Goal: Task Accomplishment & Management: Complete application form

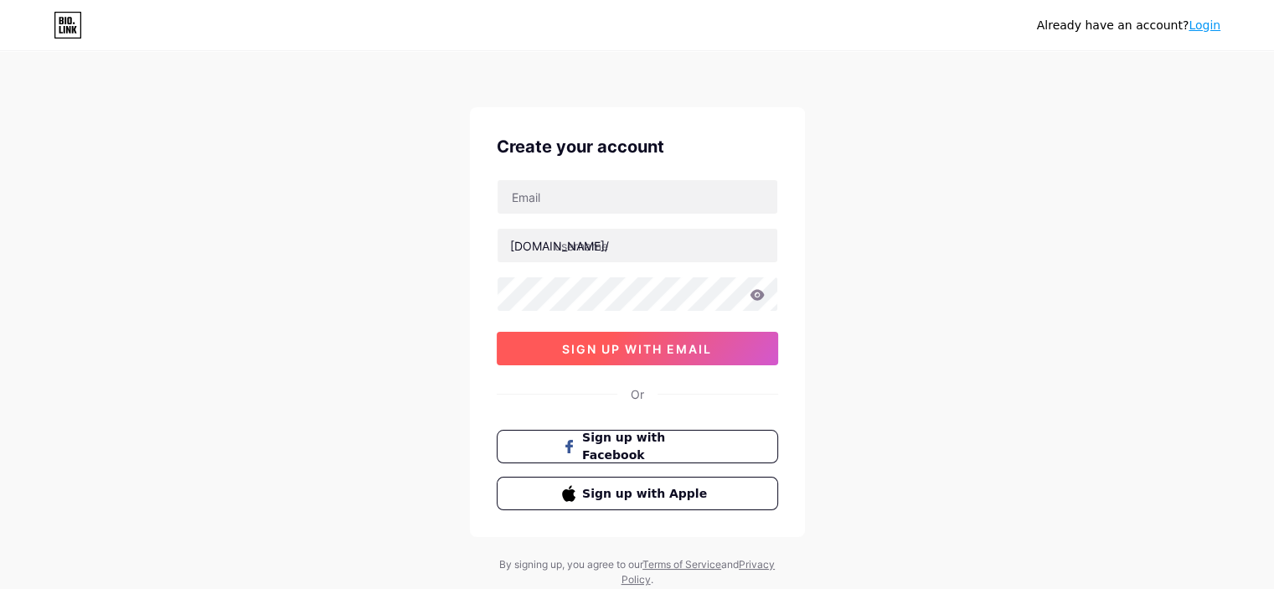
click at [620, 344] on span "sign up with email" at bounding box center [637, 349] width 150 height 14
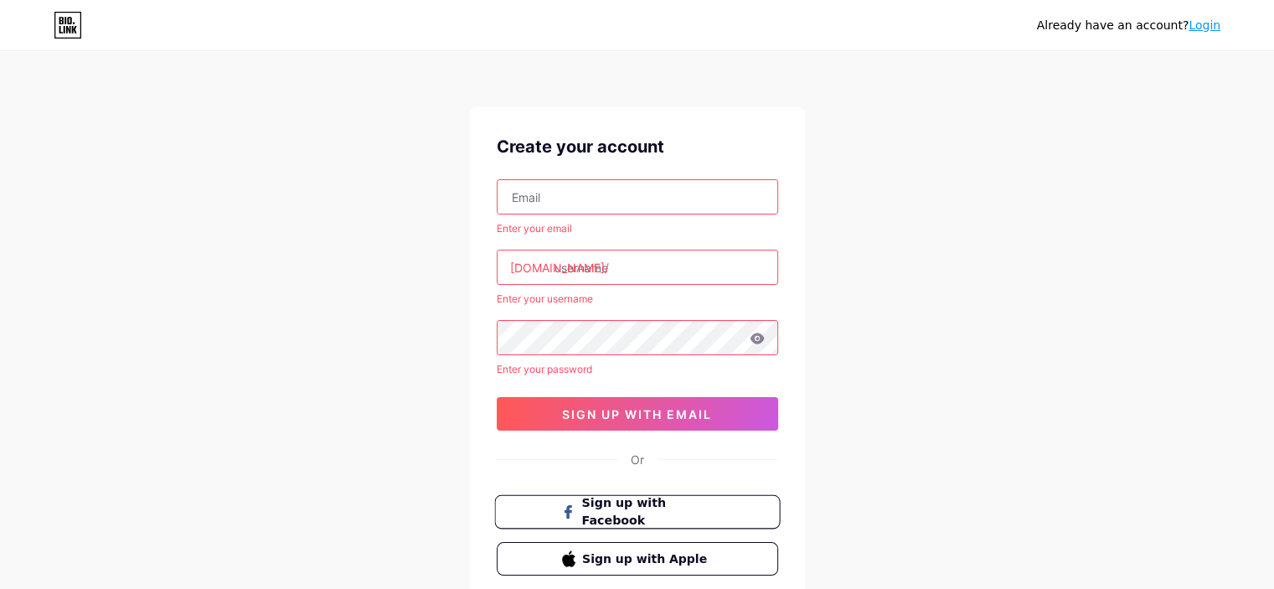
click at [667, 509] on span "Sign up with Facebook" at bounding box center [646, 512] width 131 height 36
click at [1214, 32] on link "Login" at bounding box center [1204, 24] width 32 height 13
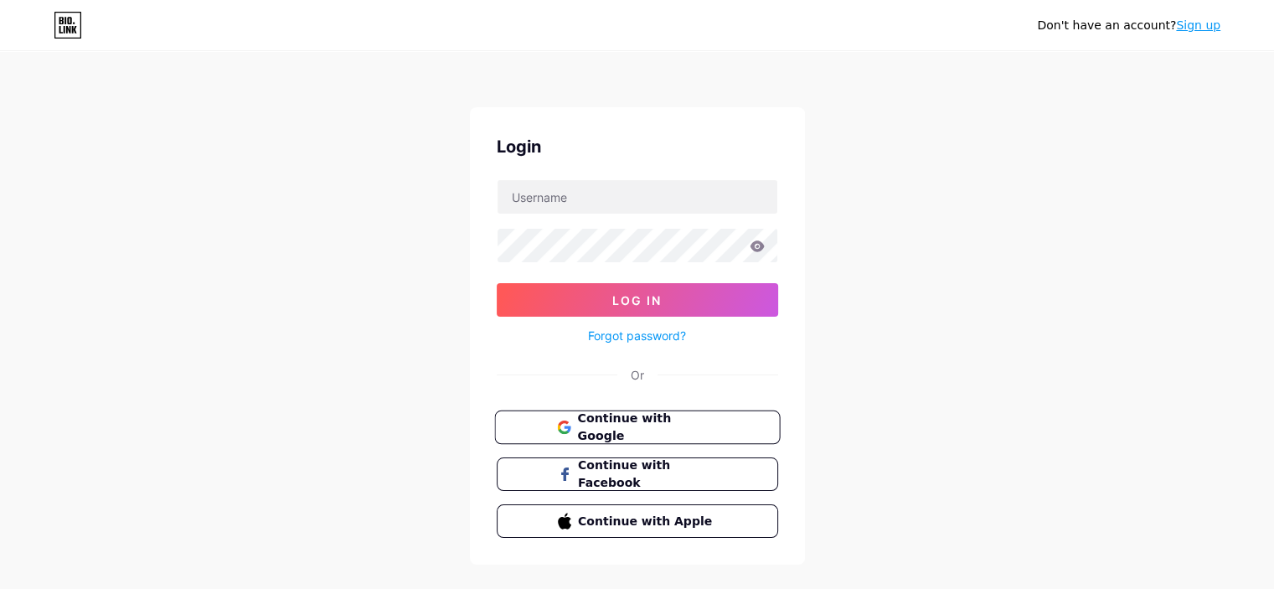
click at [672, 429] on span "Continue with Google" at bounding box center [647, 428] width 140 height 36
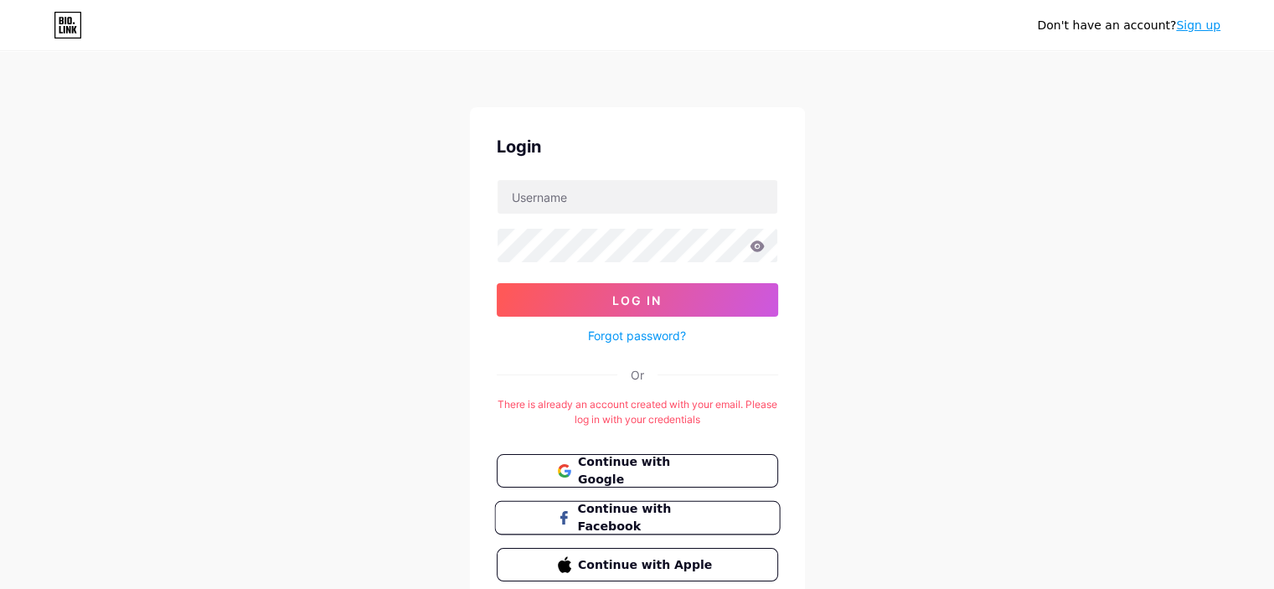
click at [653, 530] on button "Continue with Facebook" at bounding box center [637, 518] width 286 height 34
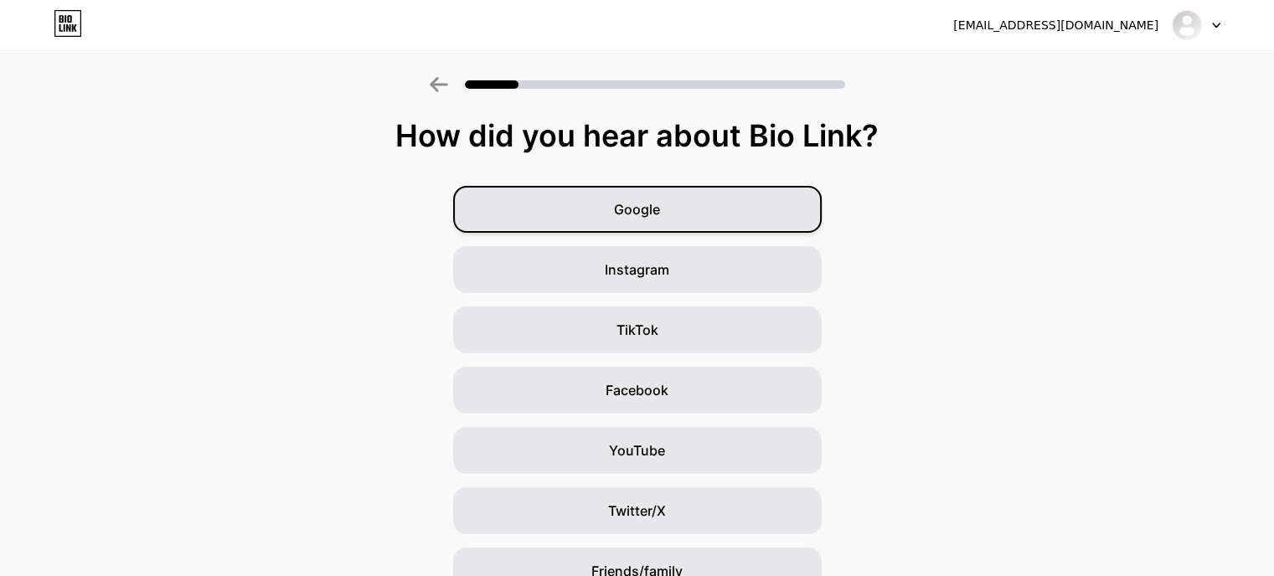
click at [677, 209] on div "Google" at bounding box center [637, 209] width 368 height 47
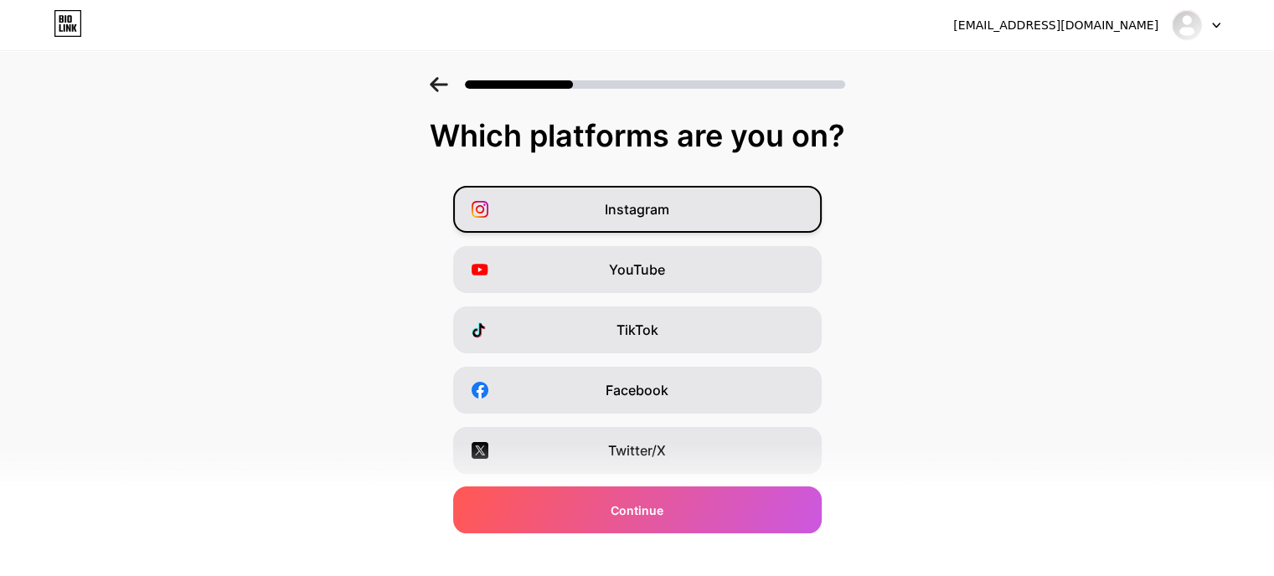
click at [677, 209] on div "Instagram" at bounding box center [637, 209] width 368 height 47
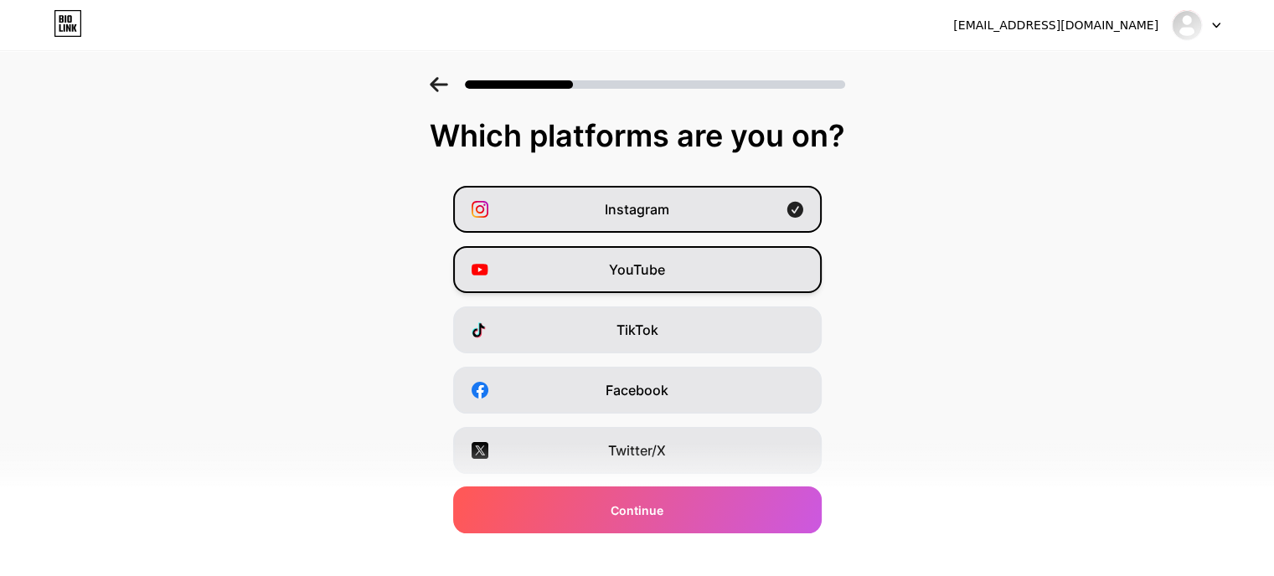
click at [683, 266] on div "YouTube" at bounding box center [637, 269] width 368 height 47
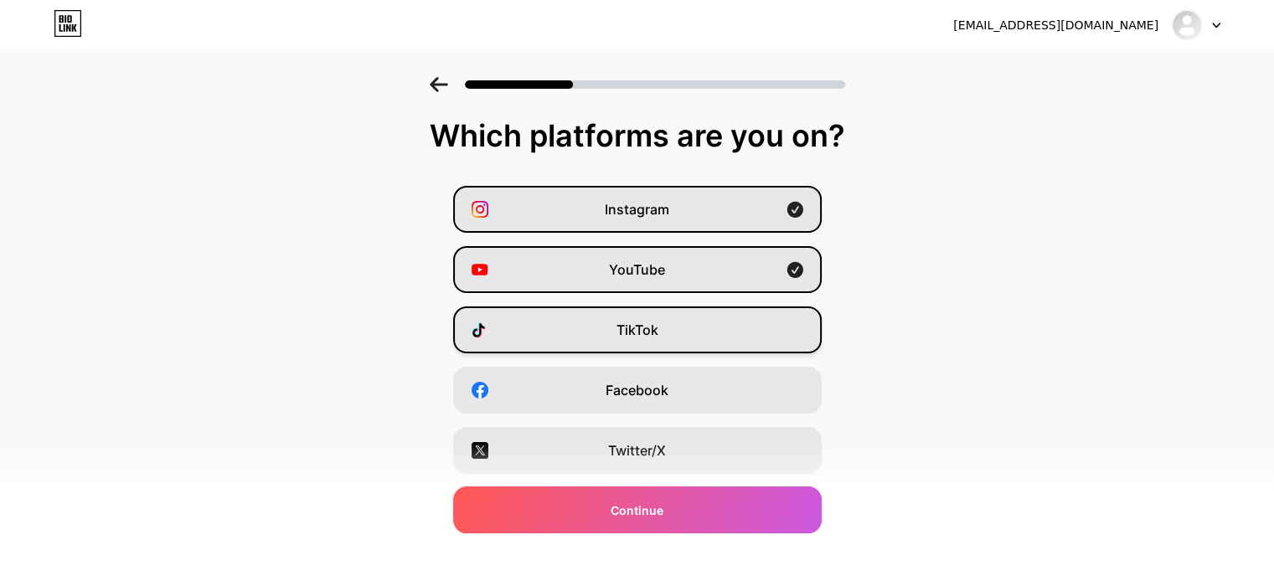
click at [694, 335] on div "TikTok" at bounding box center [637, 330] width 368 height 47
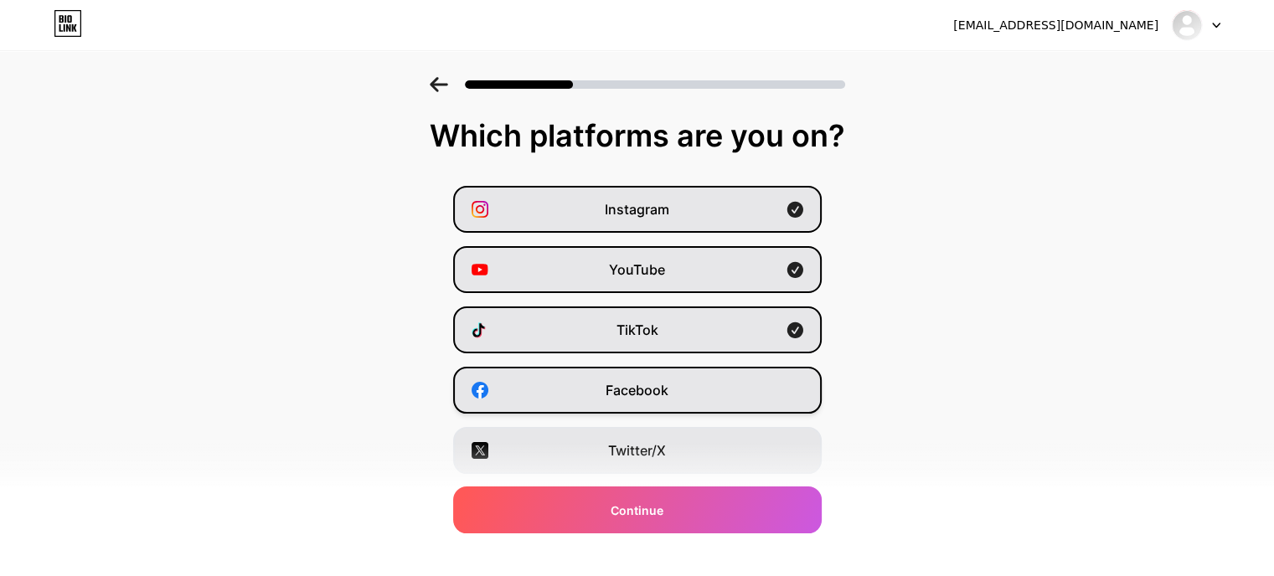
drag, startPoint x: 700, startPoint y: 382, endPoint x: 703, endPoint y: 390, distance: 9.0
click at [700, 382] on div "Facebook" at bounding box center [637, 390] width 368 height 47
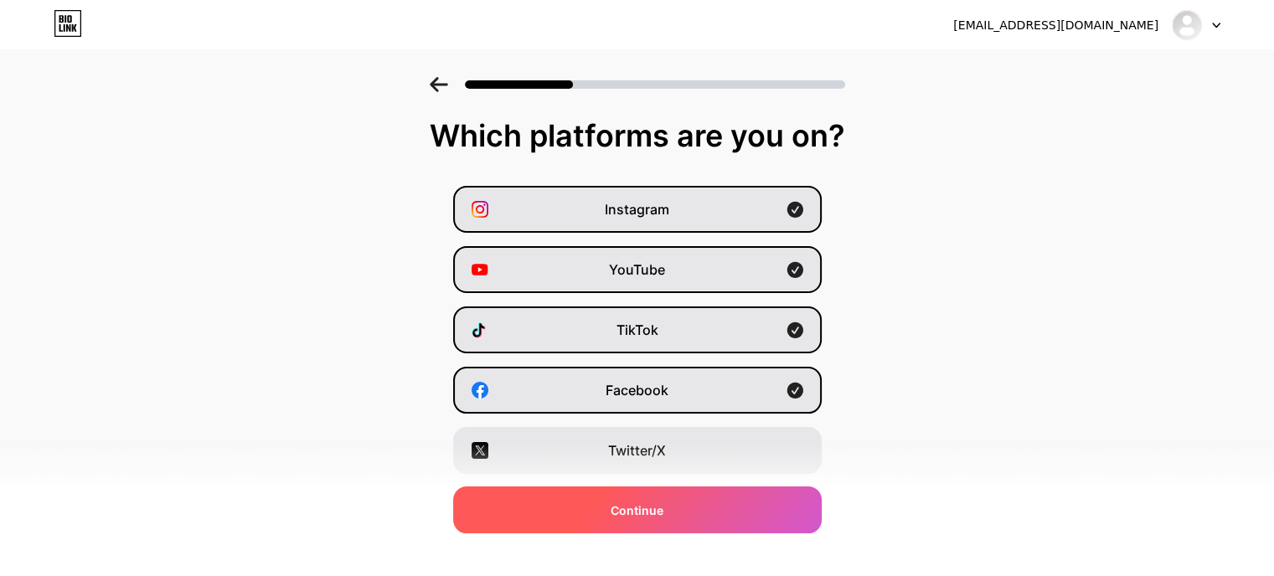
click at [717, 495] on div "Continue" at bounding box center [637, 510] width 368 height 47
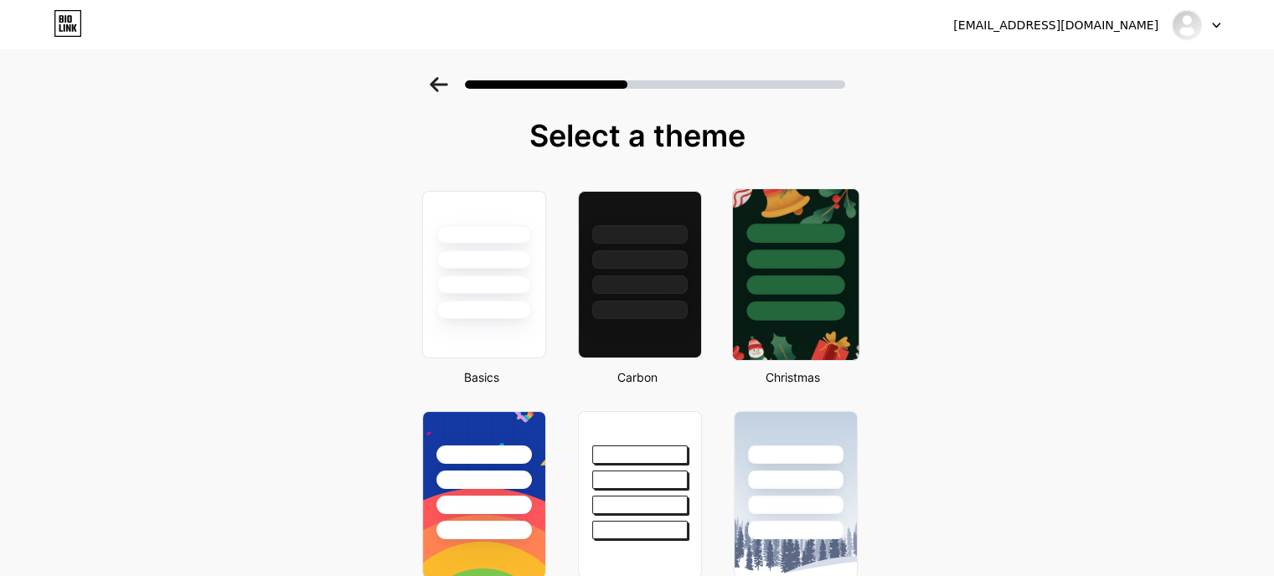
click at [831, 254] on div at bounding box center [795, 259] width 98 height 19
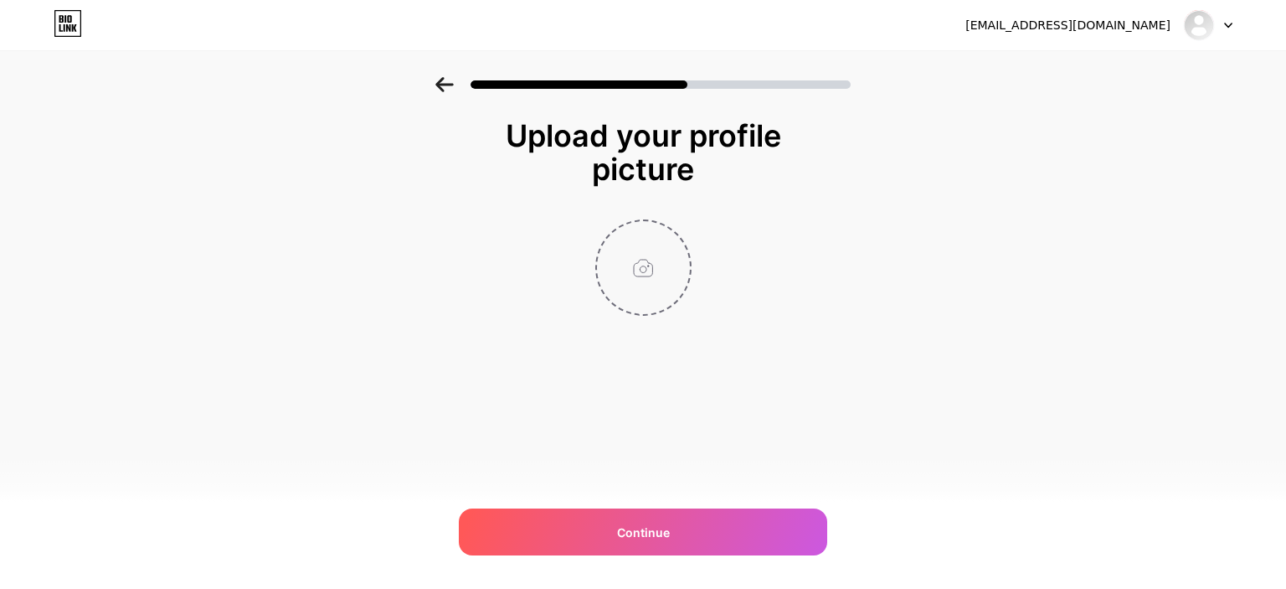
click at [612, 276] on input "file" at bounding box center [643, 267] width 93 height 93
click at [673, 284] on input "file" at bounding box center [643, 267] width 93 height 93
type input "C:\fakepath\IMG_20220620_083008.jpg"
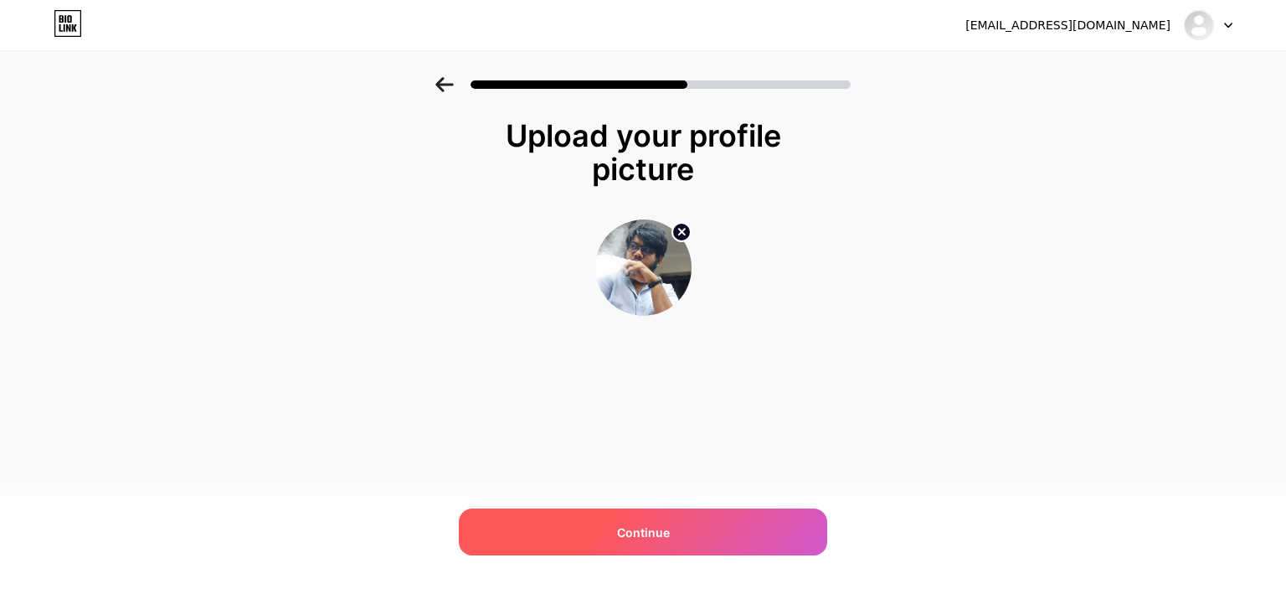
click at [697, 535] on div "Continue" at bounding box center [643, 531] width 368 height 47
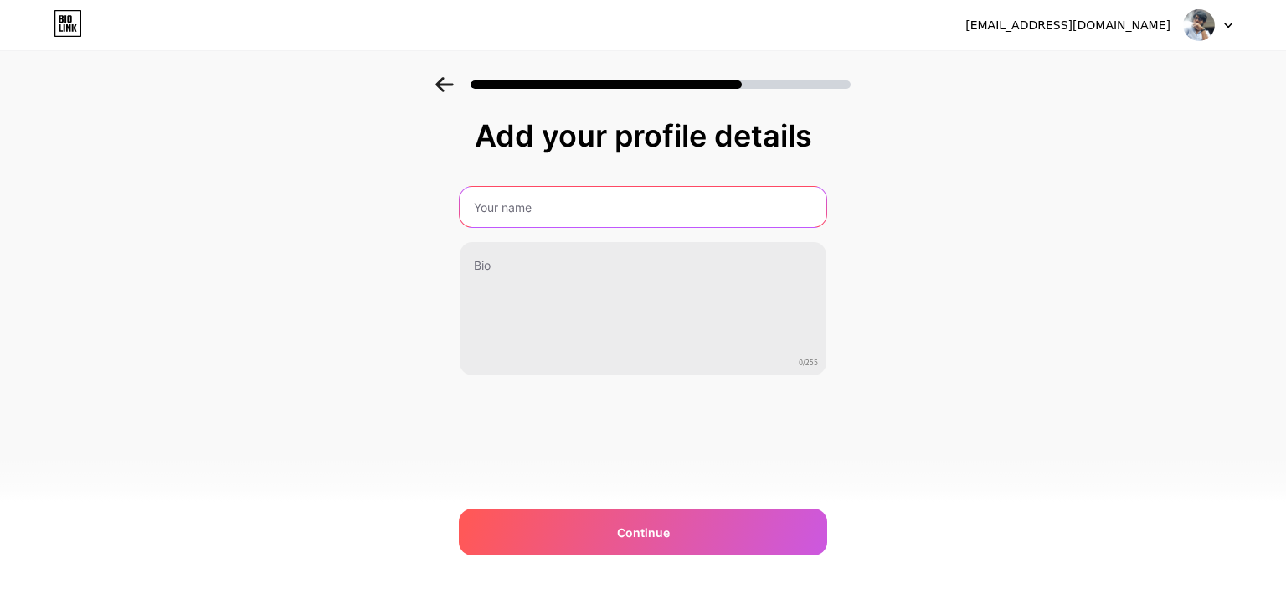
click at [523, 203] on input "text" at bounding box center [643, 207] width 367 height 40
type input "[PERSON_NAME] [PERSON_NAME]"
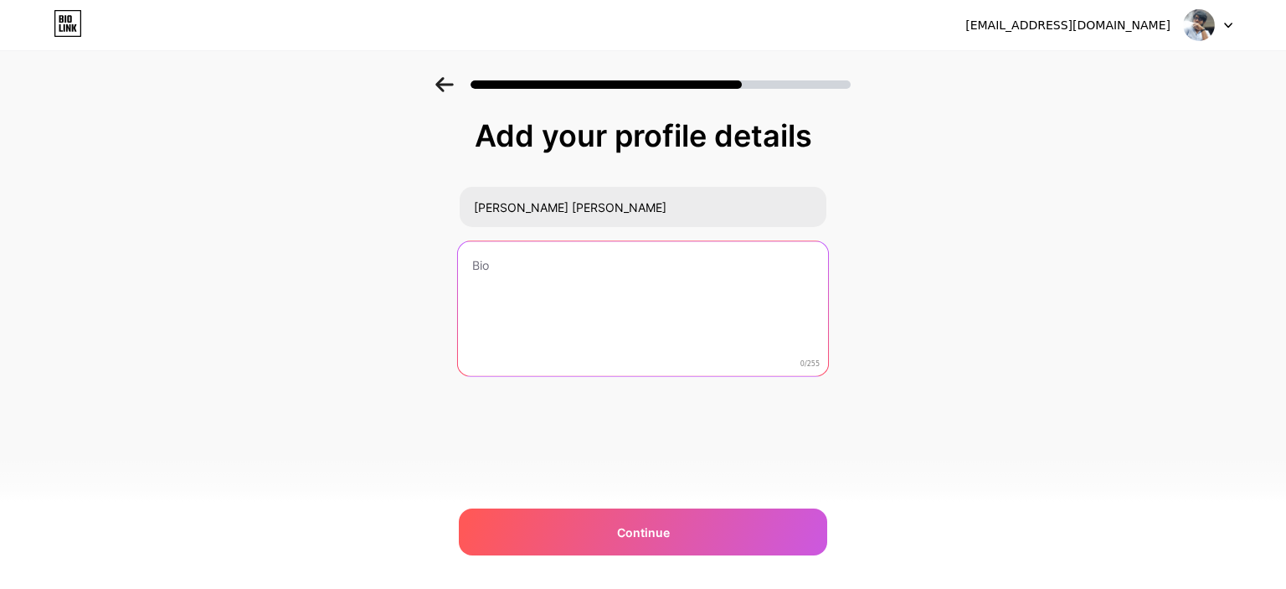
paste textarea ""From customer service to logistics & marketing—my journey is all about learnin…"
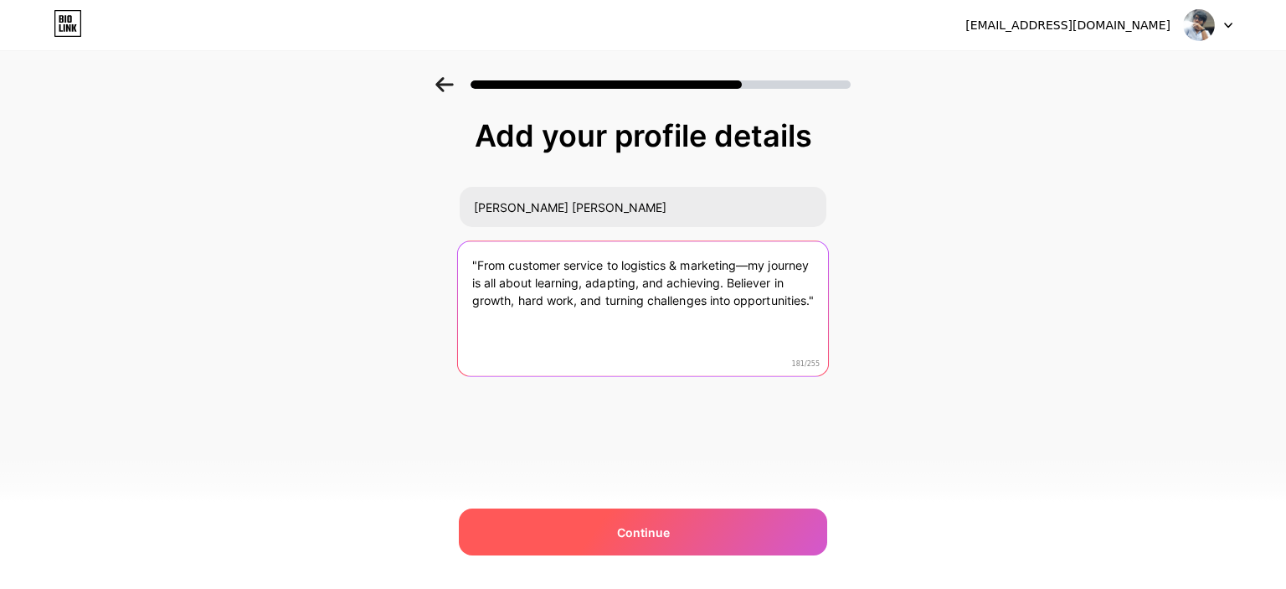
type textarea ""From customer service to logistics & marketing—my journey is all about learnin…"
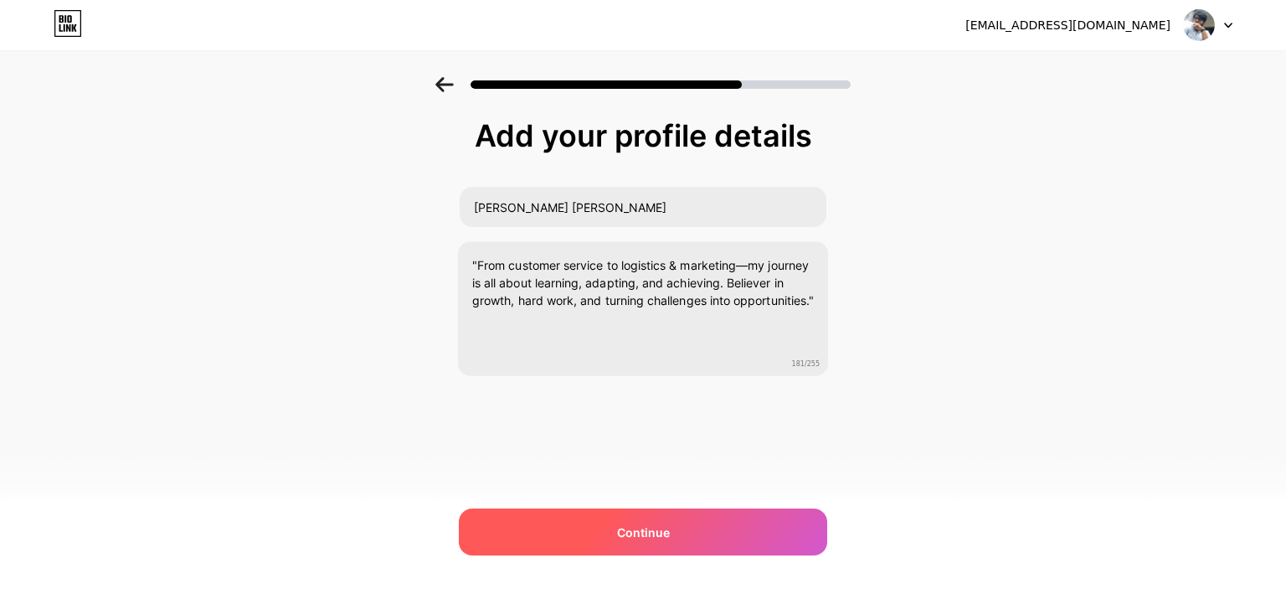
click at [682, 539] on div "Continue" at bounding box center [643, 531] width 368 height 47
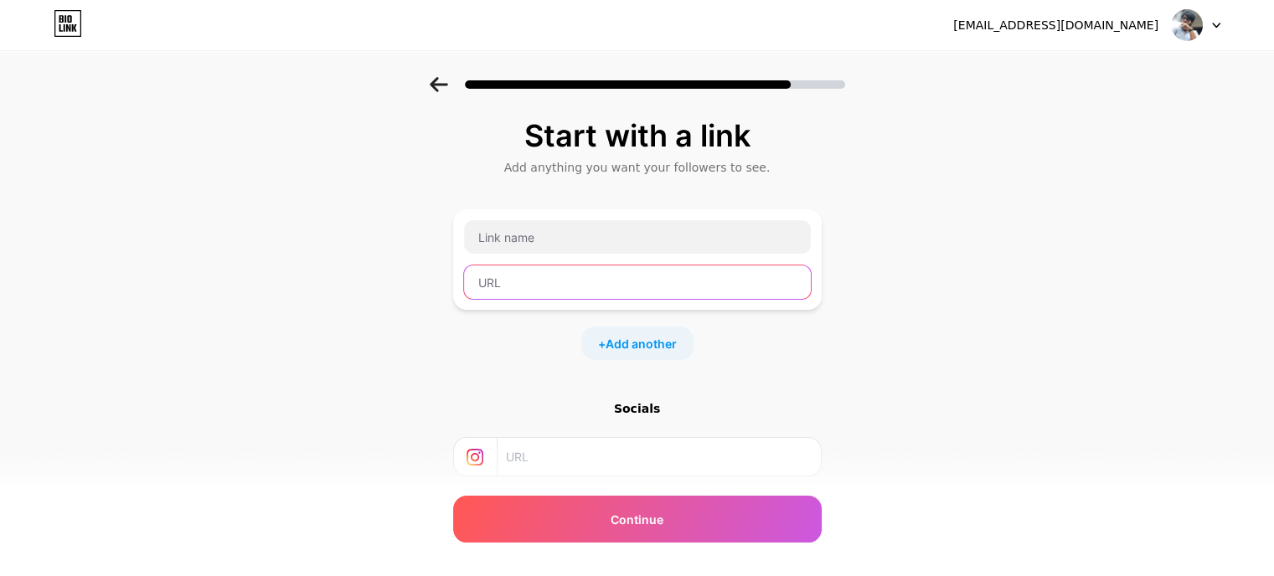
paste input "[URL][DOMAIN_NAME]"
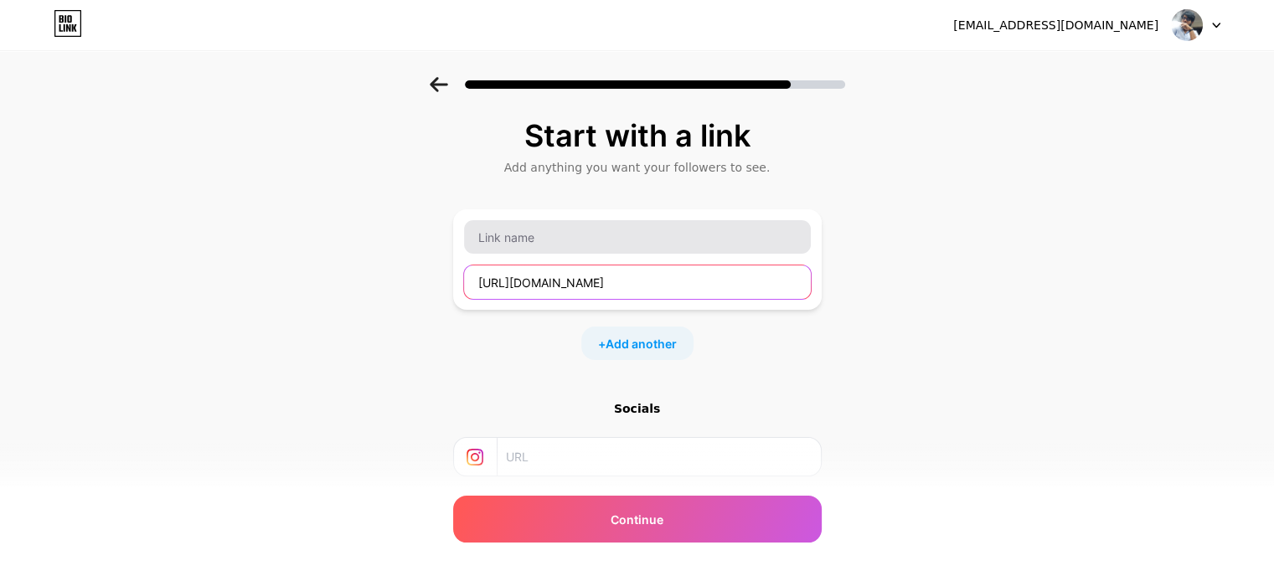
type input "[URL][DOMAIN_NAME]"
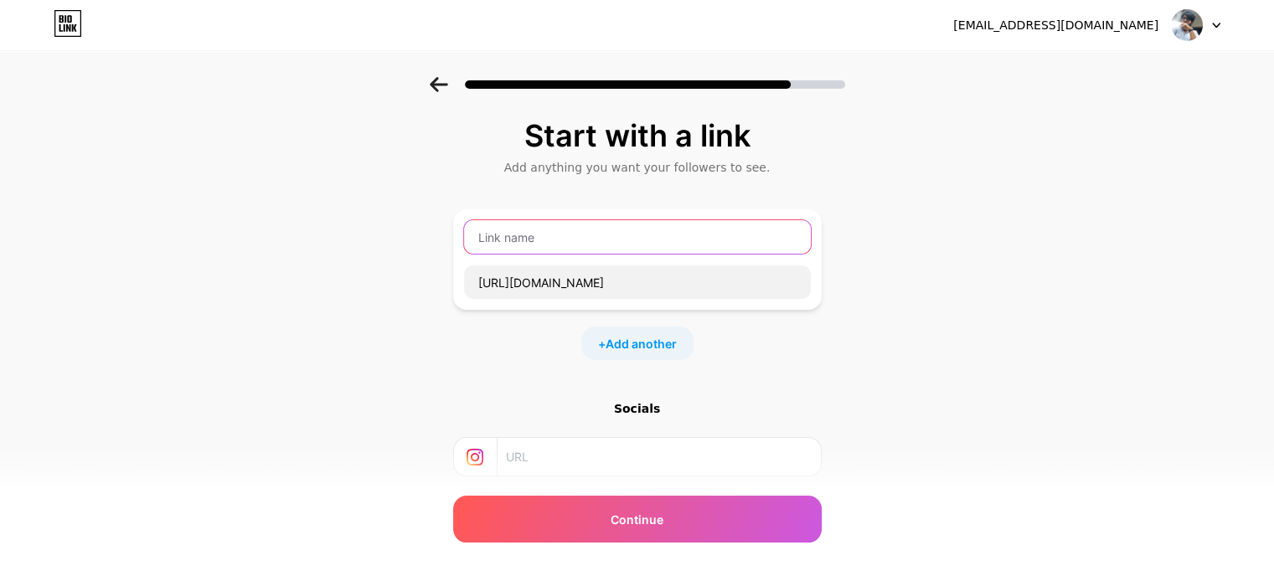
click at [582, 236] on input "text" at bounding box center [637, 236] width 347 height 33
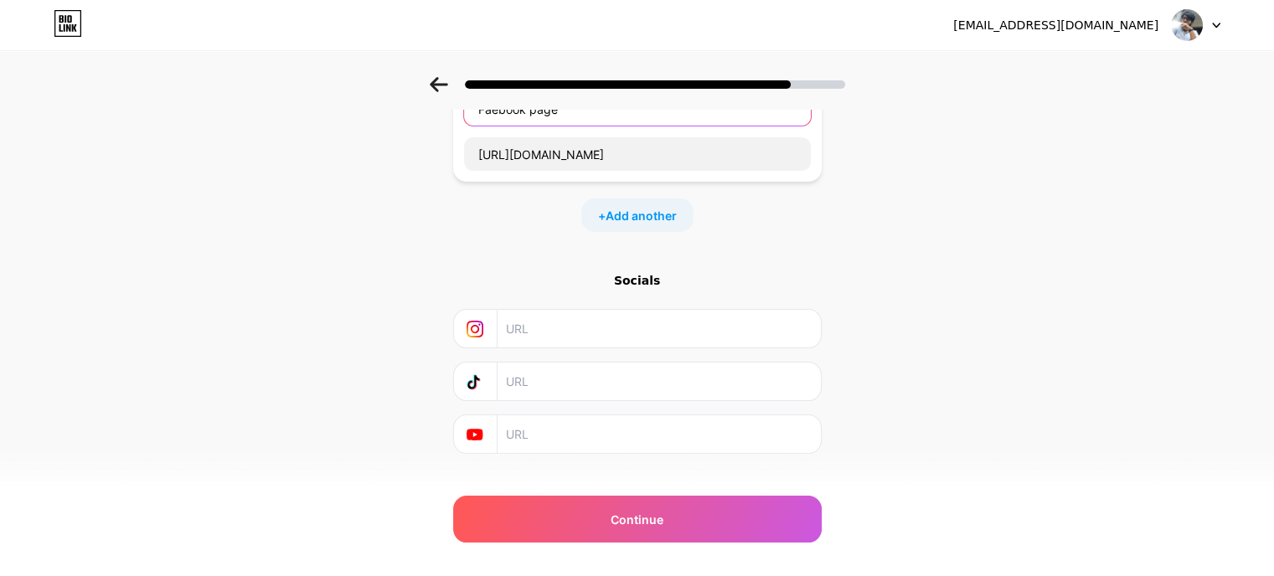
scroll to position [154, 0]
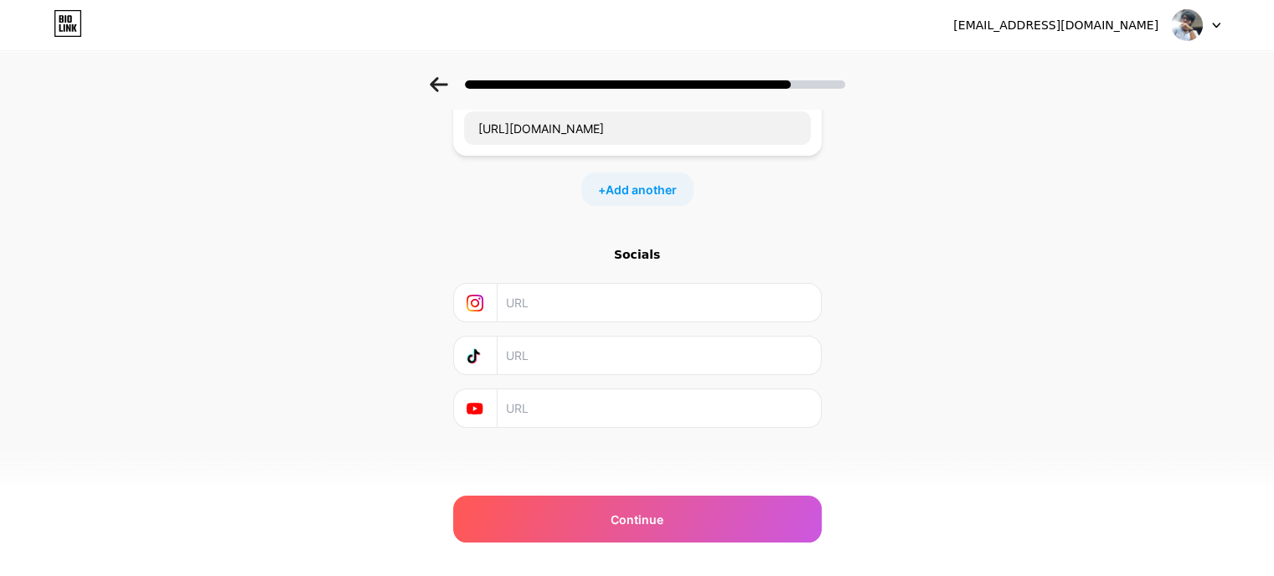
type input "Faebook page"
paste input "[URL][DOMAIN_NAME]"
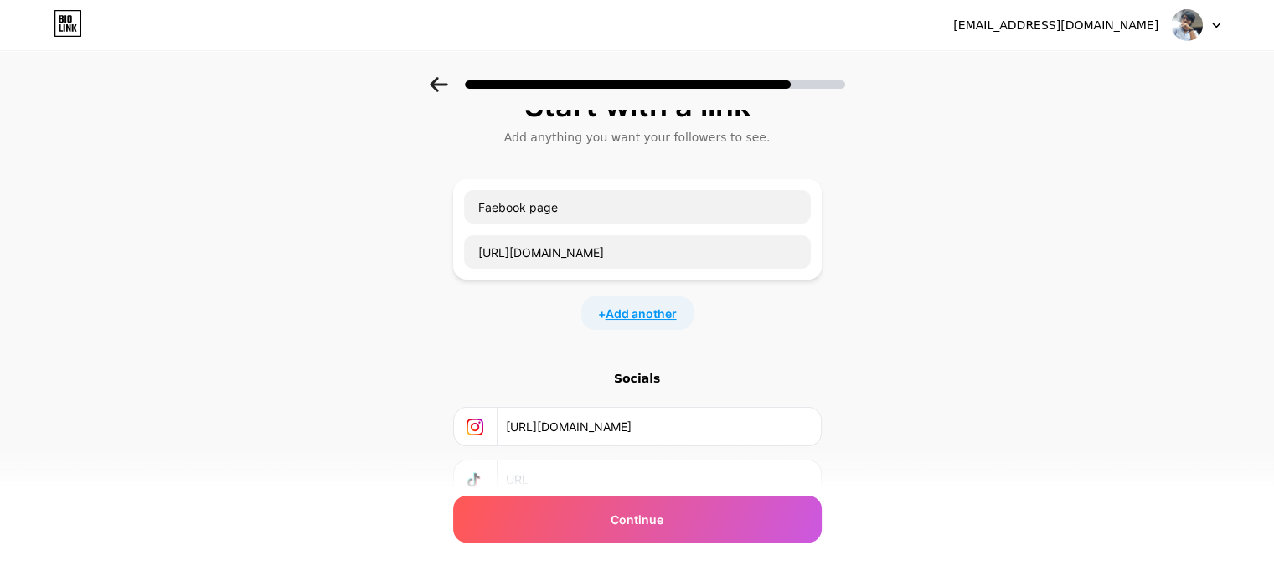
scroll to position [0, 0]
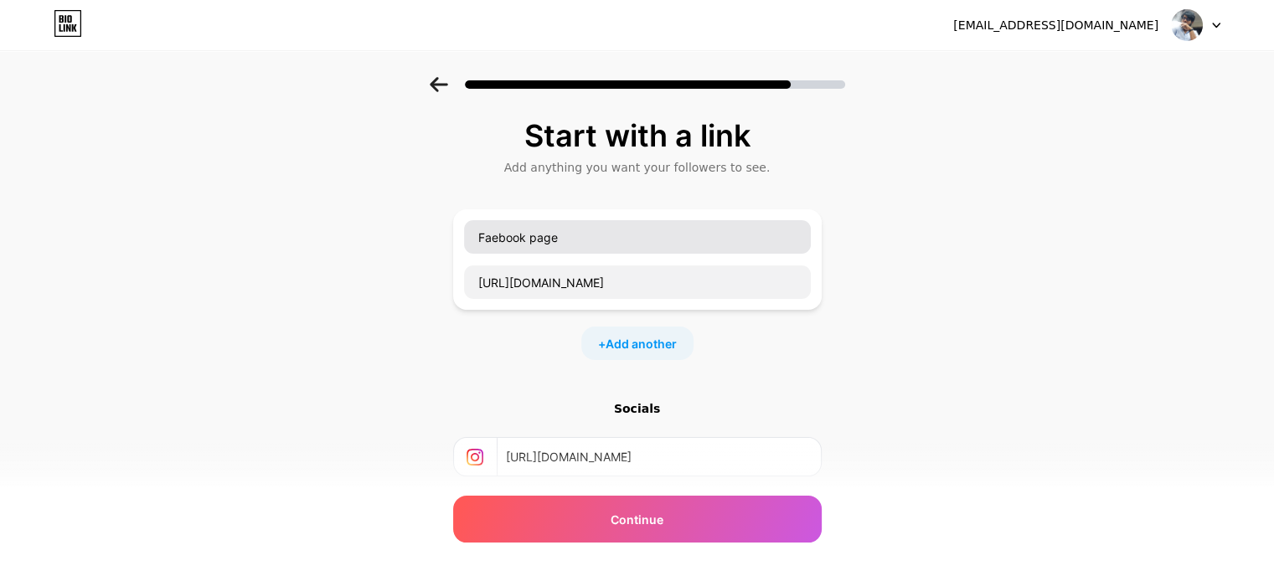
type input "[URL][DOMAIN_NAME]"
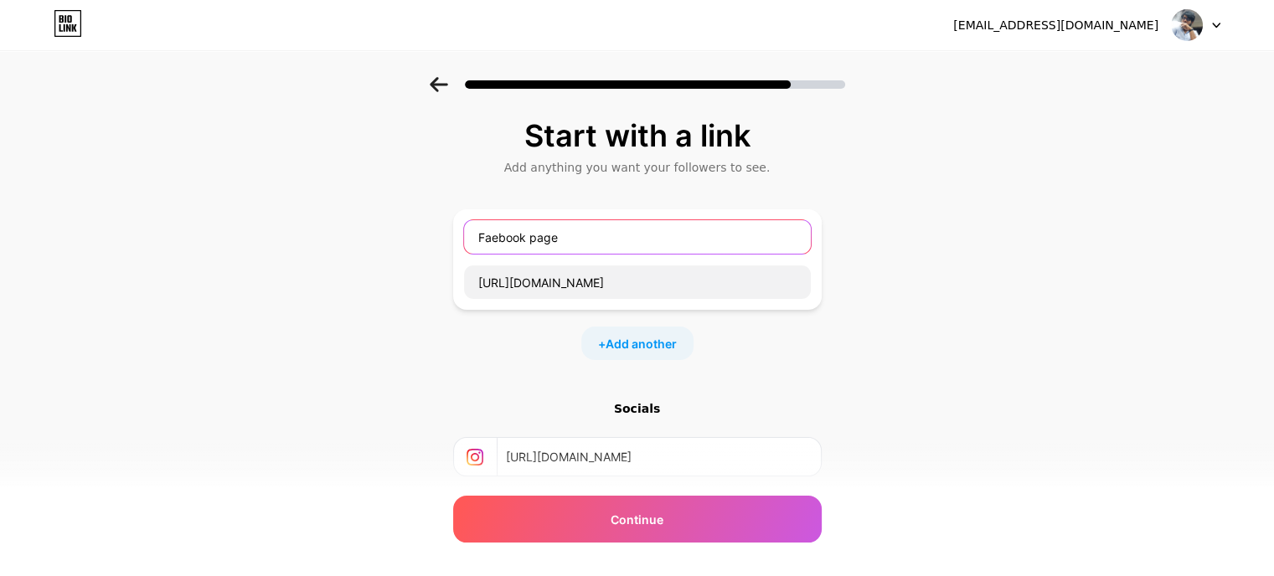
click at [588, 253] on input "Faebook page" at bounding box center [637, 236] width 347 height 33
type input "F"
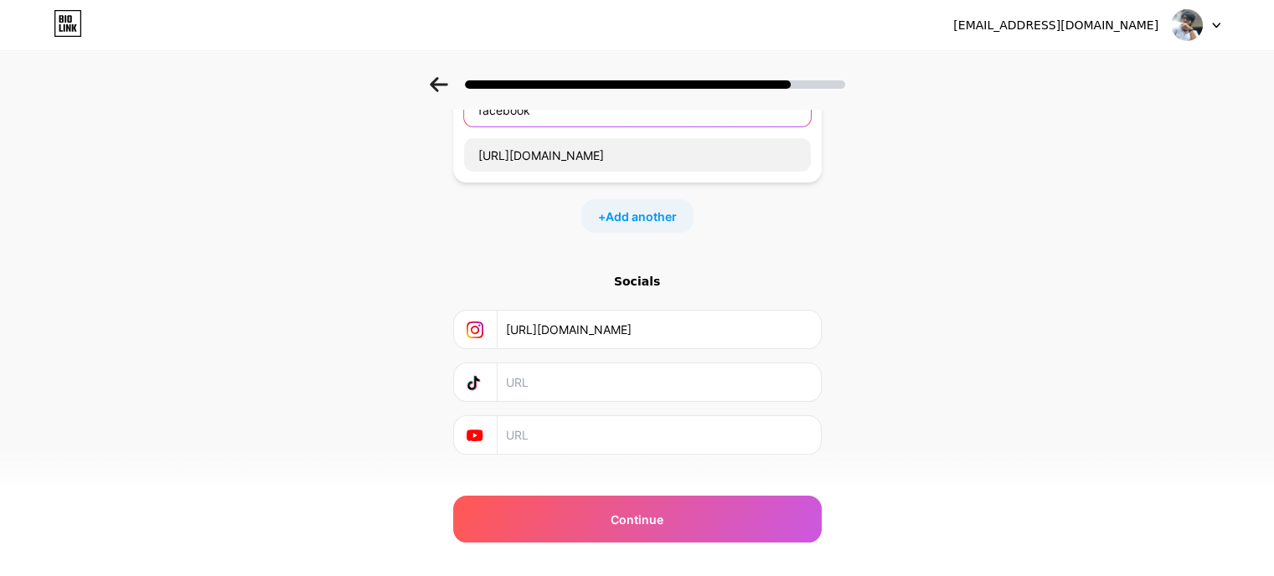
scroll to position [154, 0]
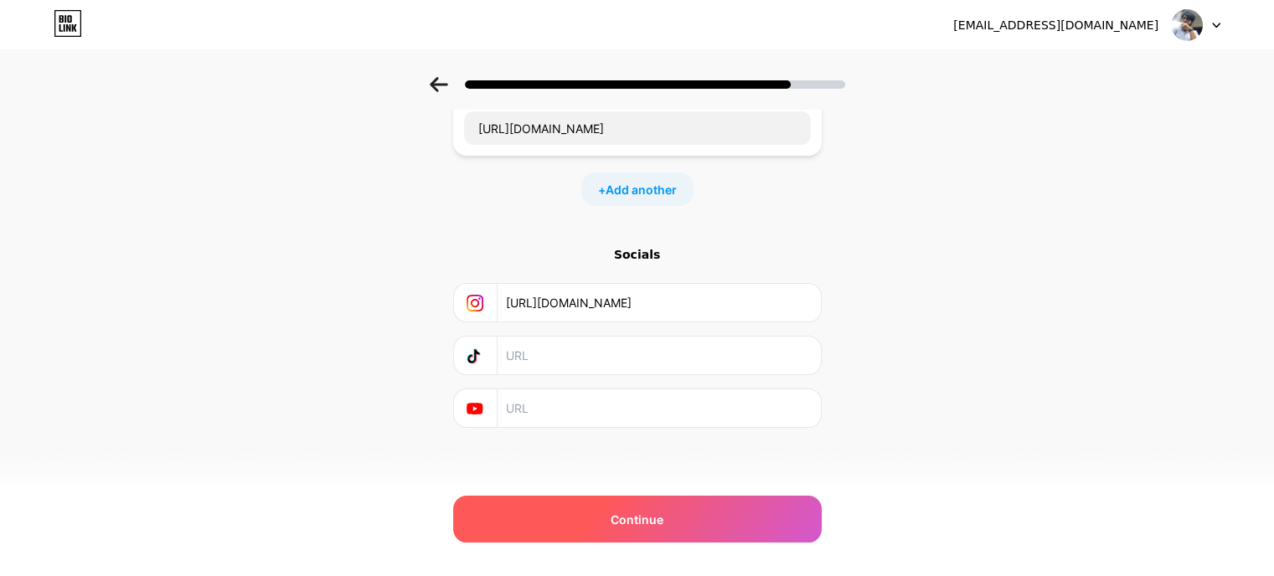
type input "facebook"
click at [677, 510] on div "Continue" at bounding box center [637, 519] width 368 height 47
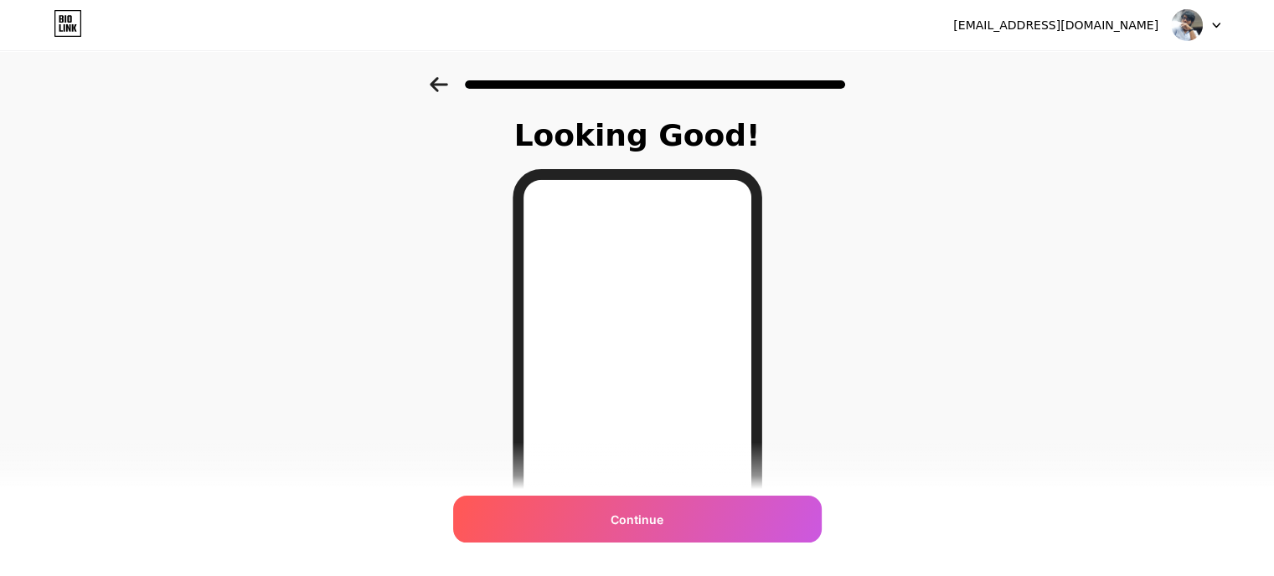
scroll to position [0, 0]
click at [443, 87] on icon at bounding box center [439, 84] width 18 height 15
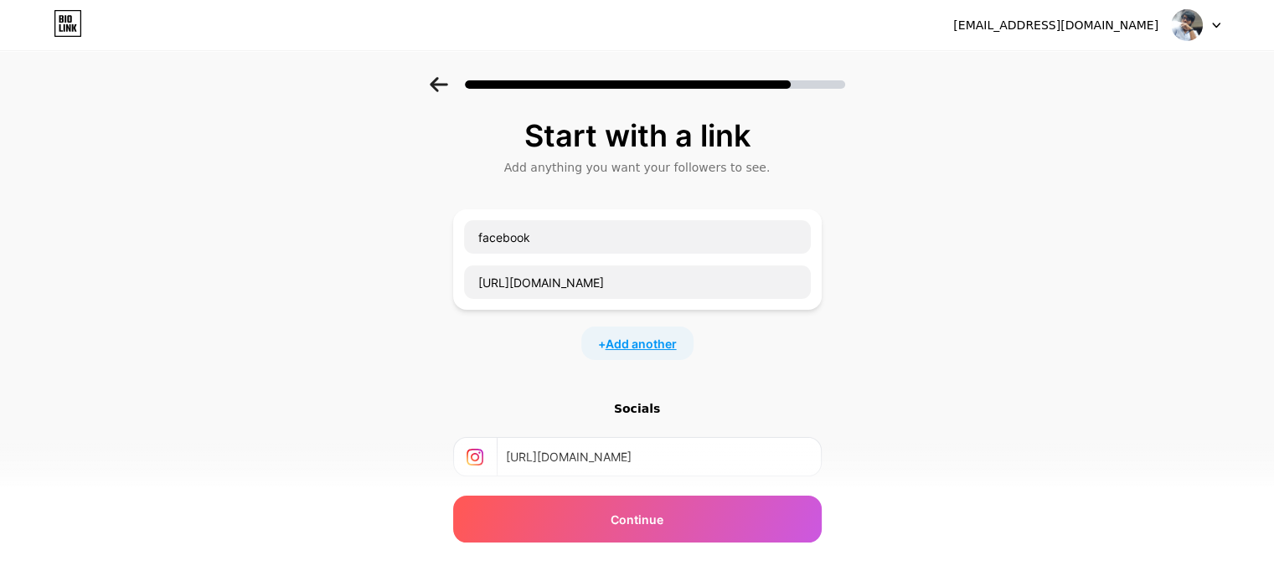
click at [621, 335] on span "Add another" at bounding box center [640, 344] width 71 height 18
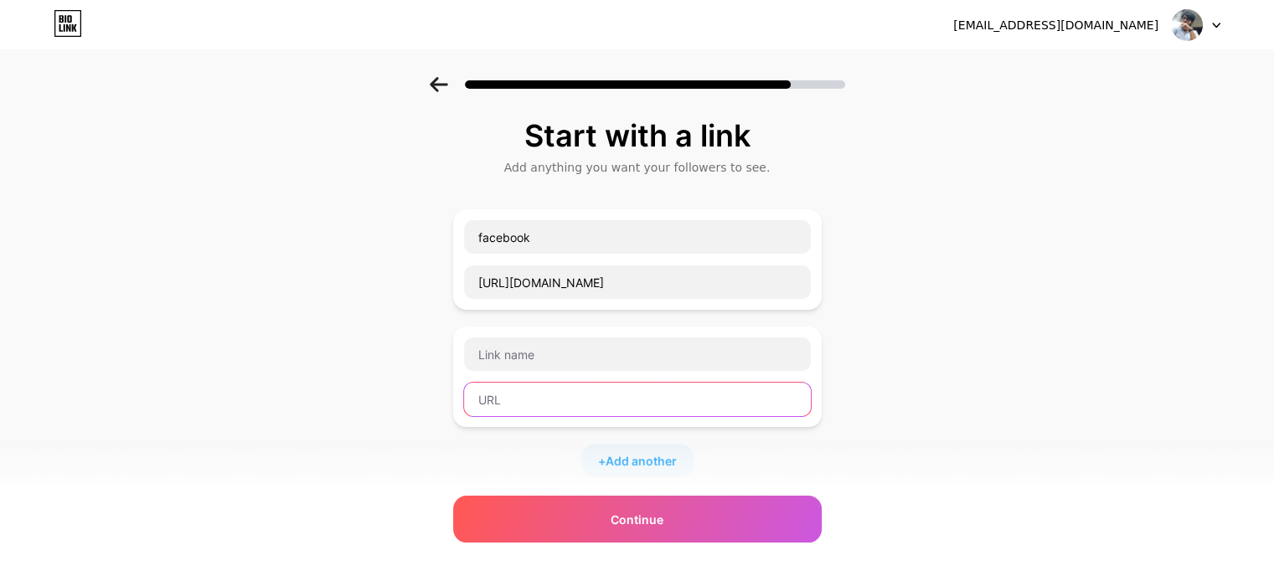
click at [553, 391] on input "text" at bounding box center [637, 399] width 347 height 33
paste input "[URL][DOMAIN_NAME]"
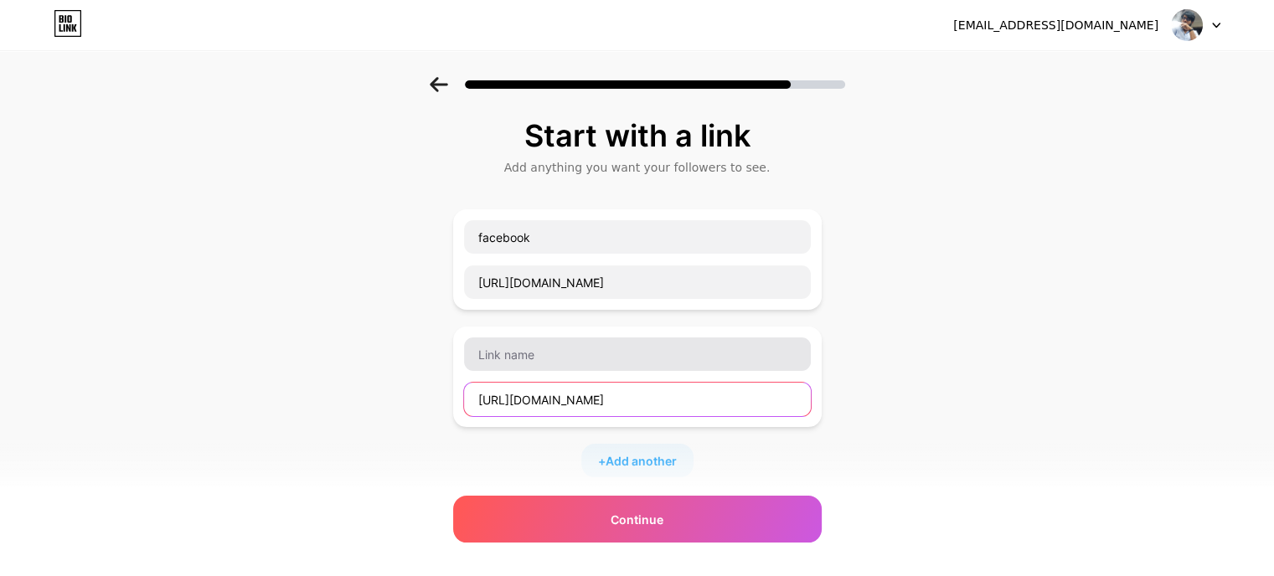
type input "[URL][DOMAIN_NAME]"
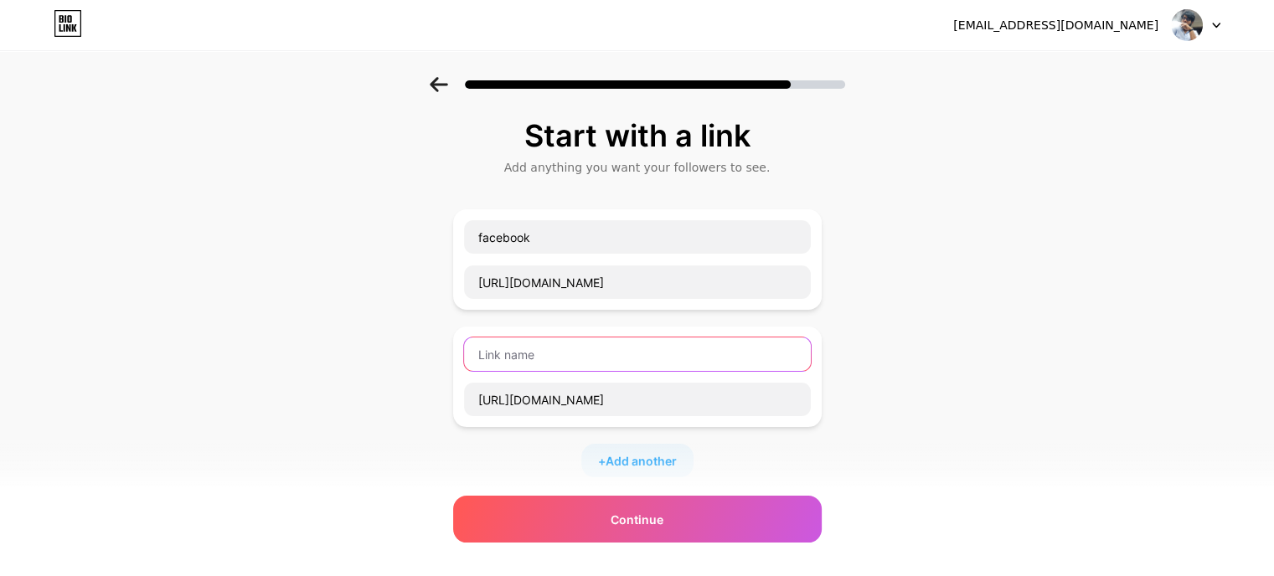
click at [538, 354] on input "text" at bounding box center [637, 353] width 347 height 33
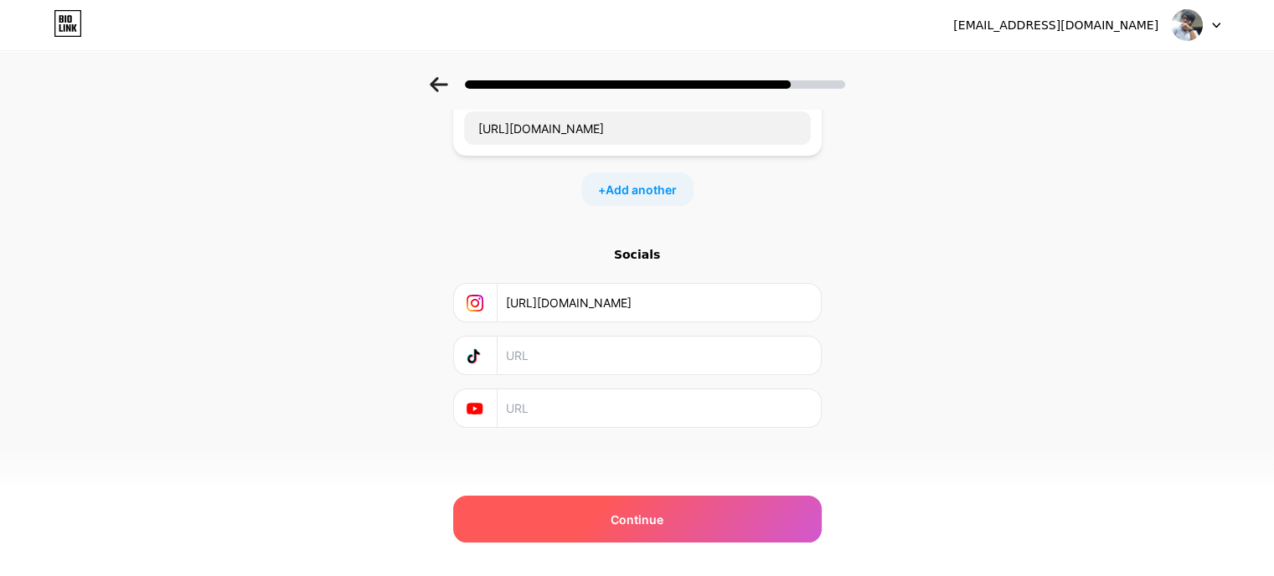
type input "Discord"
click at [658, 530] on div "Continue" at bounding box center [637, 519] width 368 height 47
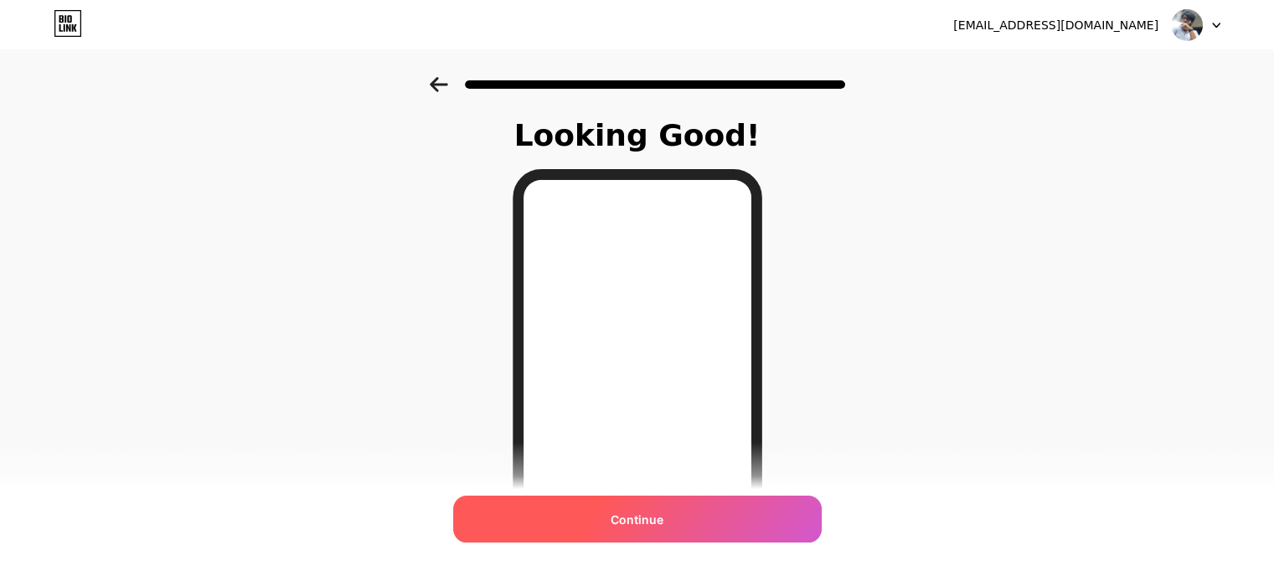
scroll to position [265, 0]
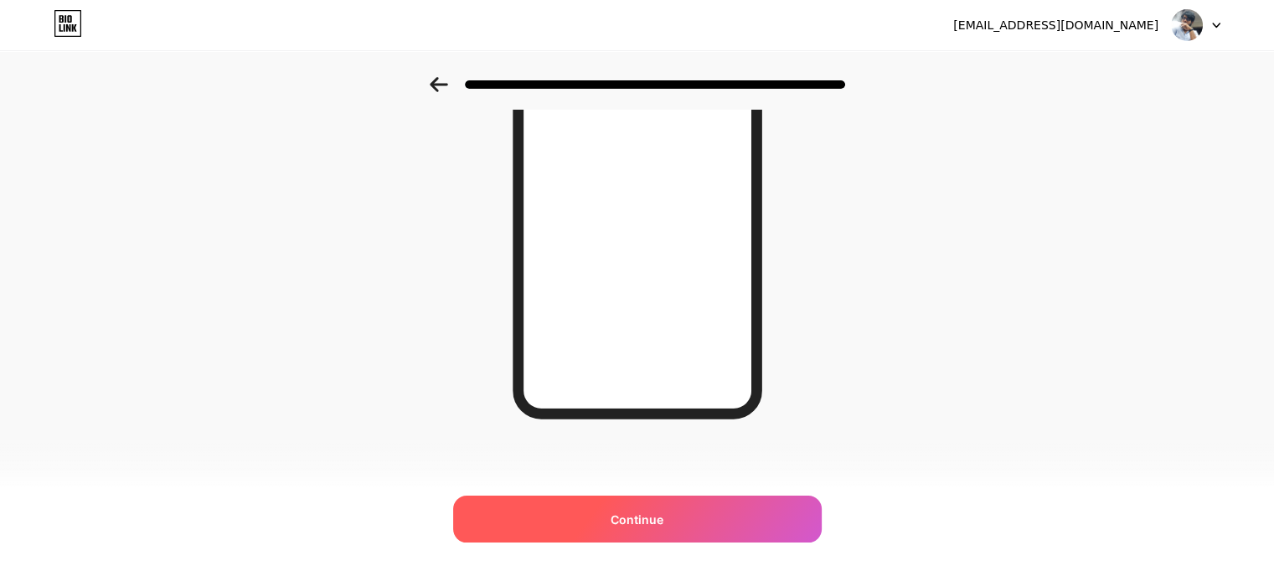
click at [682, 519] on div "Continue" at bounding box center [637, 519] width 368 height 47
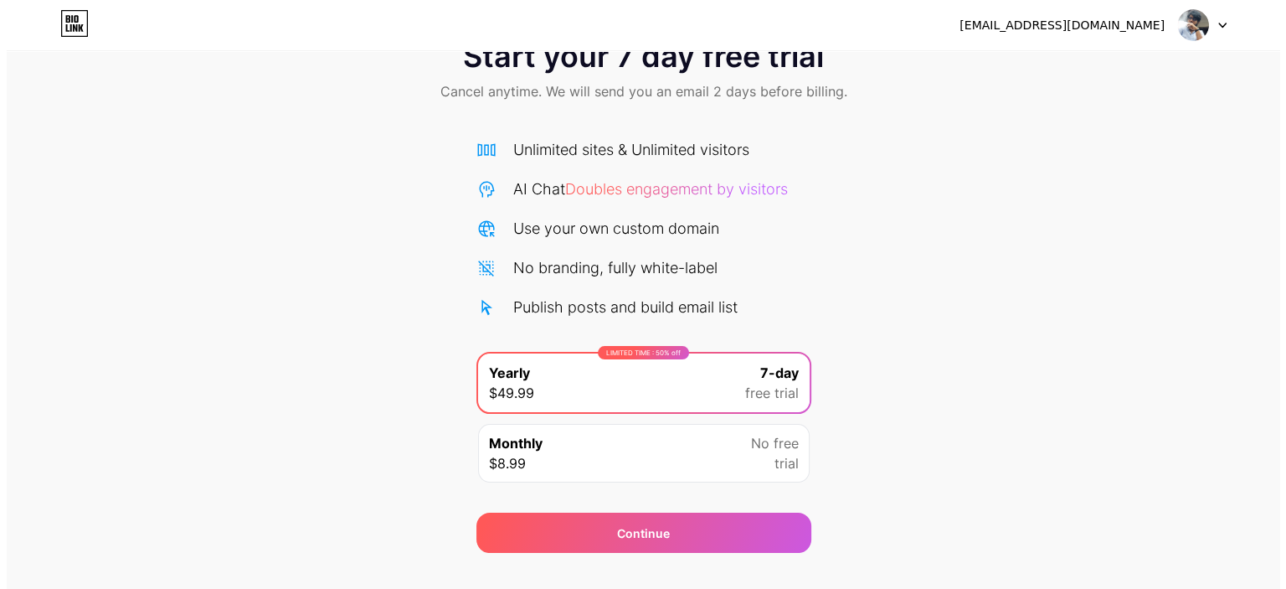
scroll to position [84, 0]
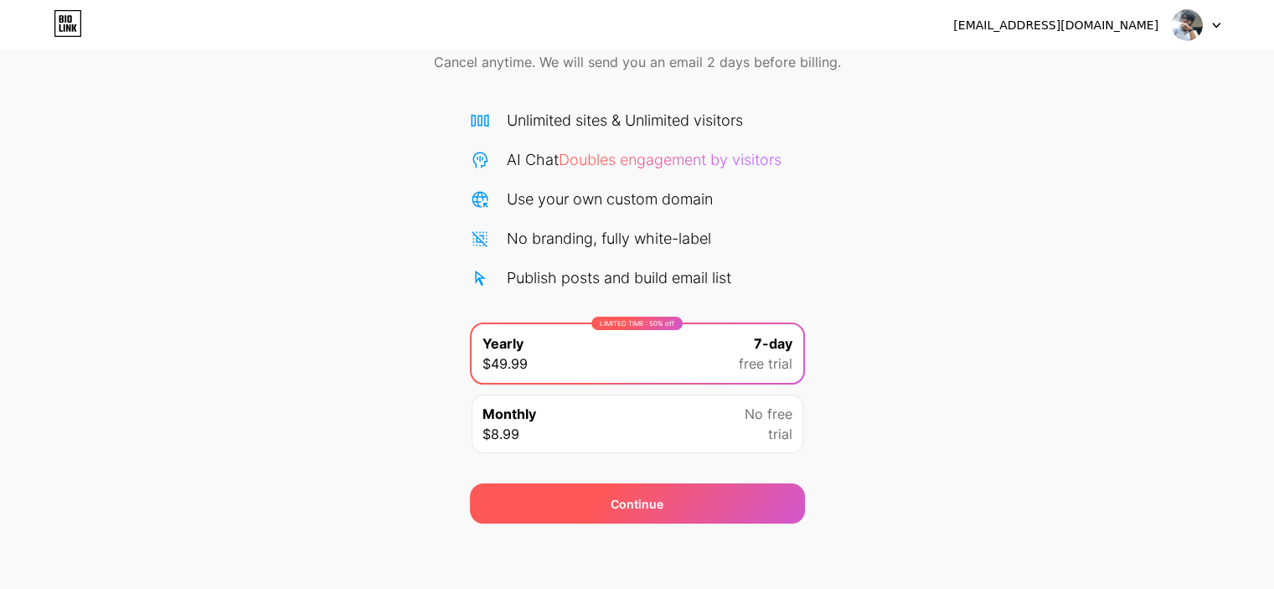
click at [654, 507] on div "Continue" at bounding box center [637, 504] width 53 height 18
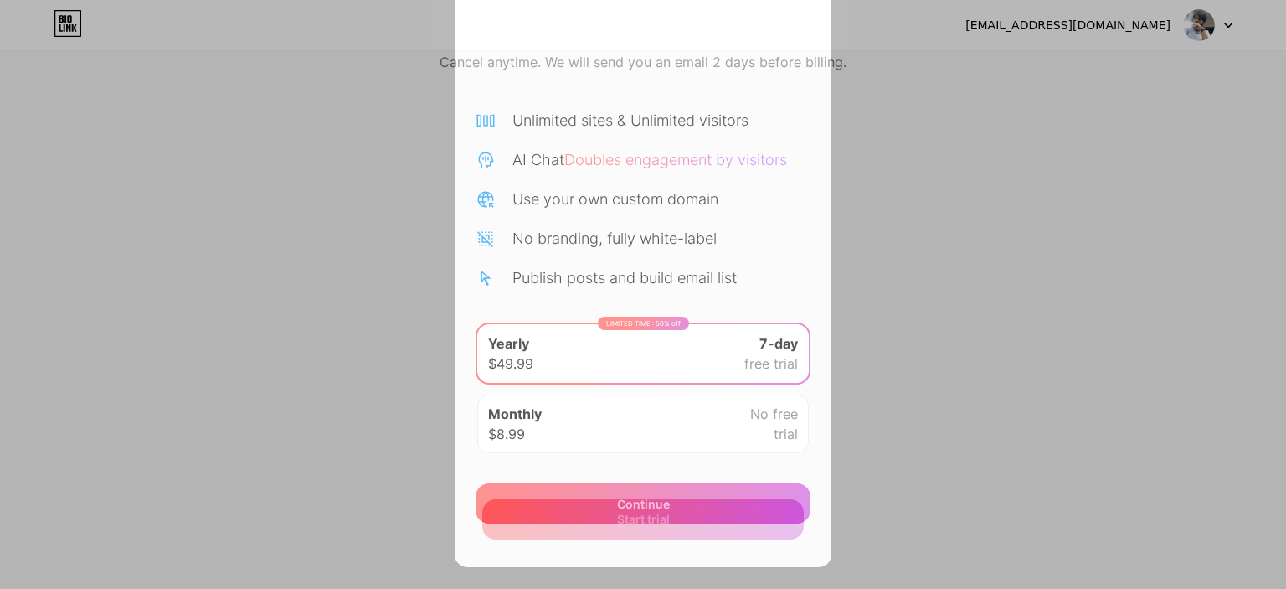
scroll to position [386, 0]
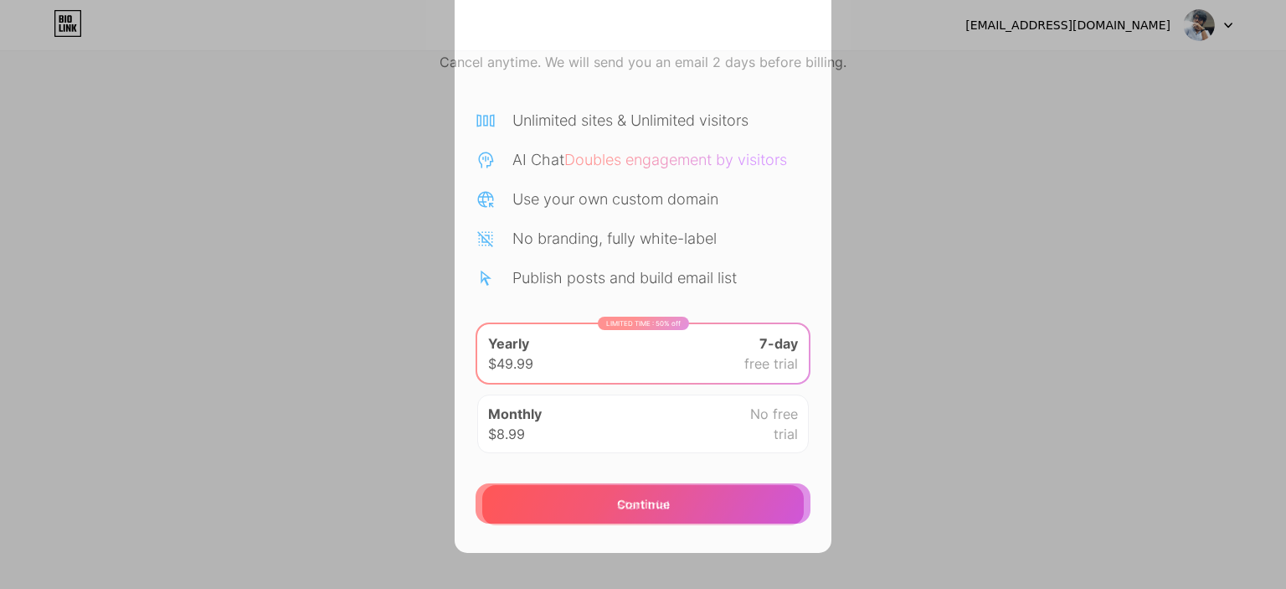
click at [629, 488] on div "Start trial" at bounding box center [643, 505] width 322 height 40
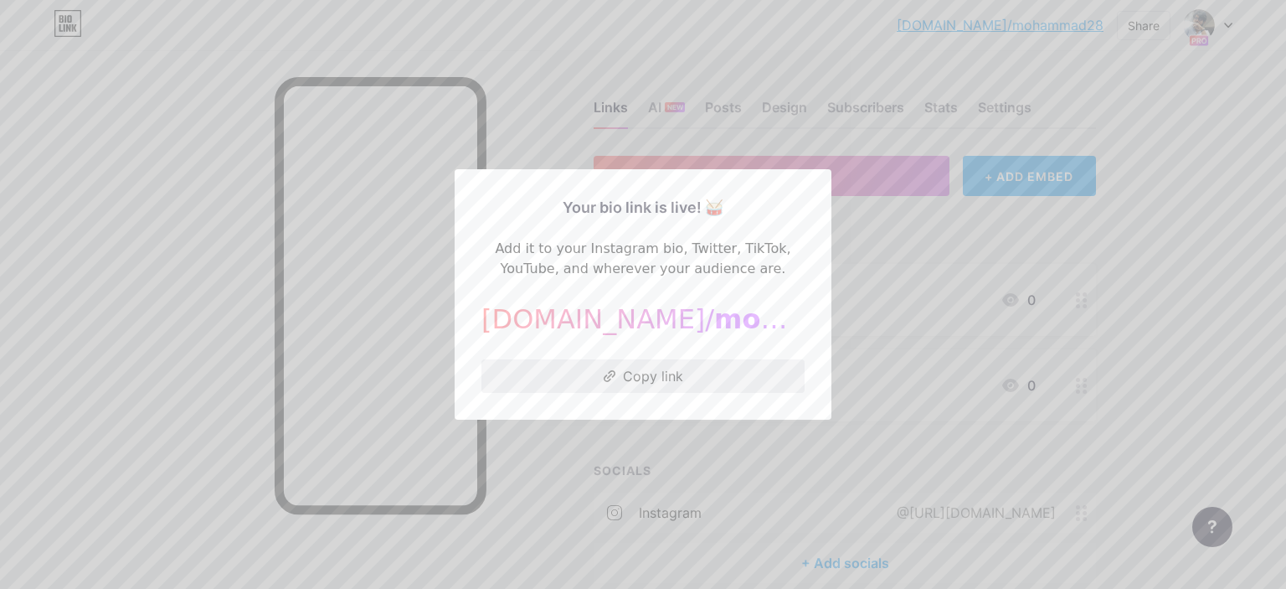
click at [648, 383] on button "Copy link" at bounding box center [643, 375] width 323 height 33
click at [1067, 214] on div at bounding box center [643, 294] width 1286 height 589
